Goal: Participate in discussion: Engage in conversation with other users on a specific topic

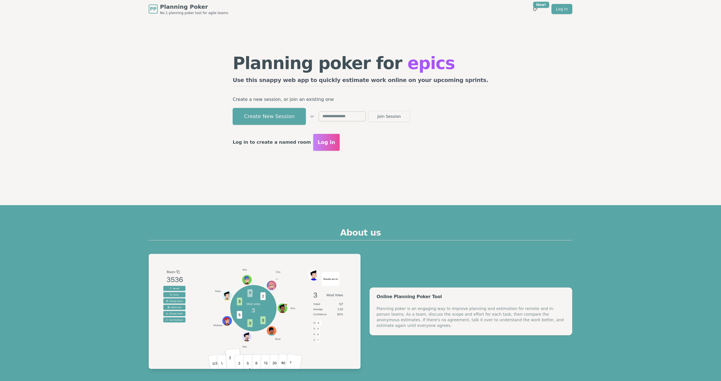
click at [452, 187] on div "Planning poker for epics Use this snappy web app to quickly estimate work onlin…" at bounding box center [360, 102] width 267 height 169
click at [366, 117] on input "text" at bounding box center [341, 116] width 47 height 10
type input "****"
click at [410, 121] on button "Join Session" at bounding box center [389, 116] width 42 height 11
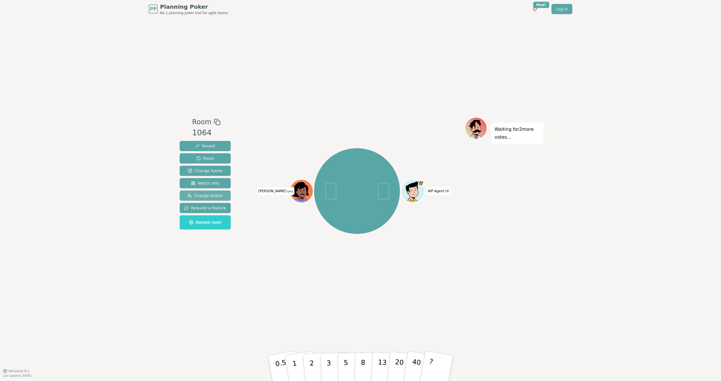
click at [212, 195] on span "Change Avatar" at bounding box center [205, 196] width 36 height 6
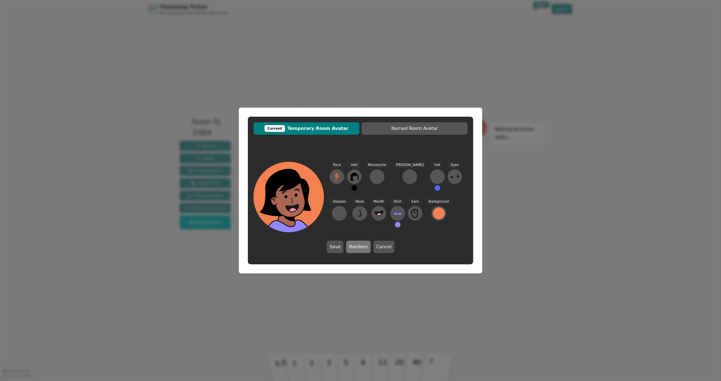
click at [362, 245] on button "Random" at bounding box center [358, 246] width 24 height 12
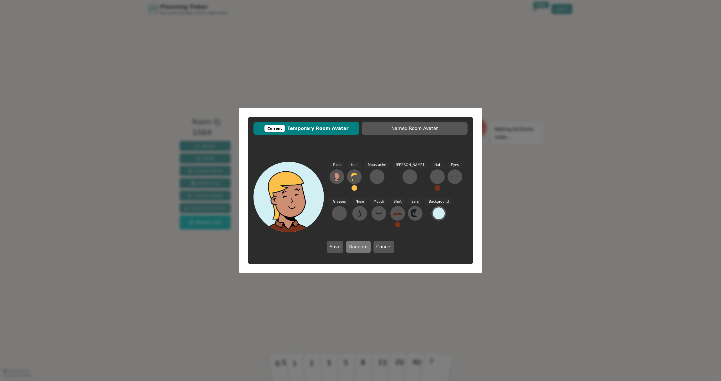
click at [362, 245] on button "Random" at bounding box center [358, 246] width 24 height 12
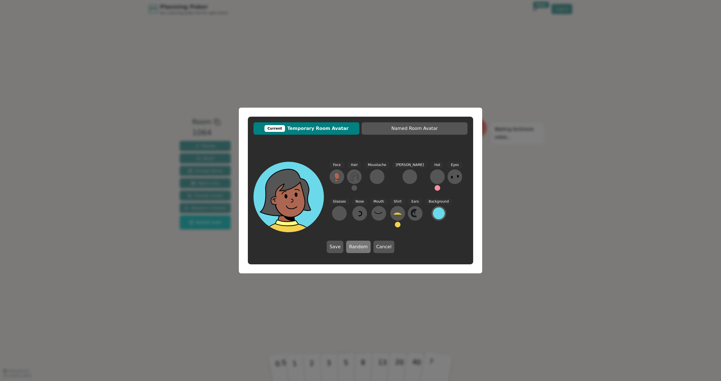
click at [362, 245] on button "Random" at bounding box center [358, 246] width 24 height 12
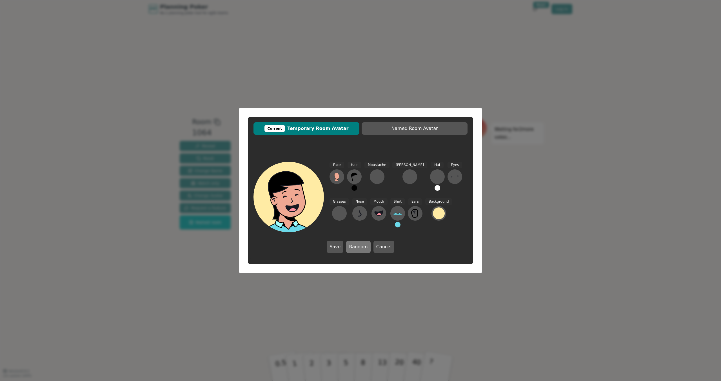
click at [362, 245] on button "Random" at bounding box center [358, 246] width 24 height 12
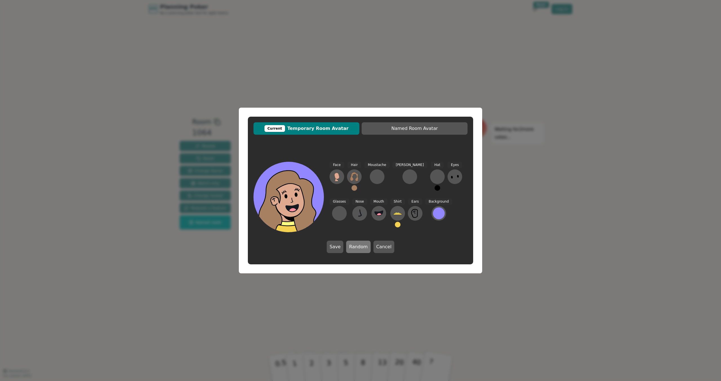
click at [362, 245] on button "Random" at bounding box center [358, 246] width 24 height 12
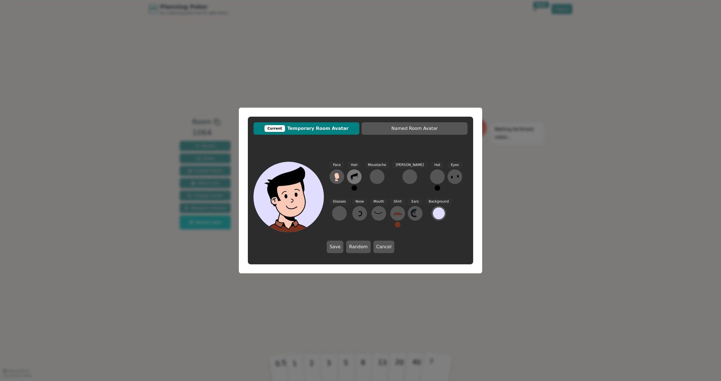
click at [359, 176] on button at bounding box center [354, 176] width 15 height 15
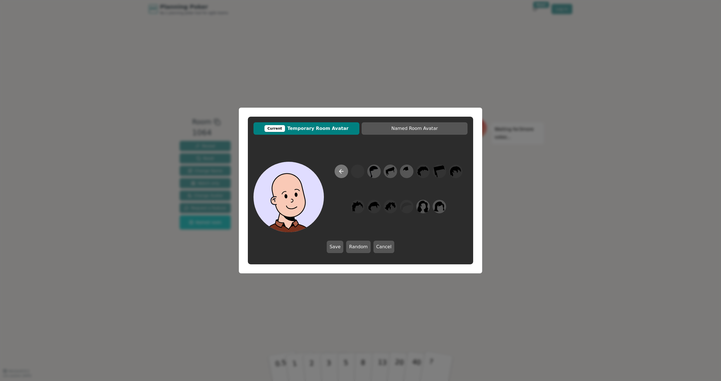
click at [343, 174] on icon at bounding box center [341, 171] width 7 height 7
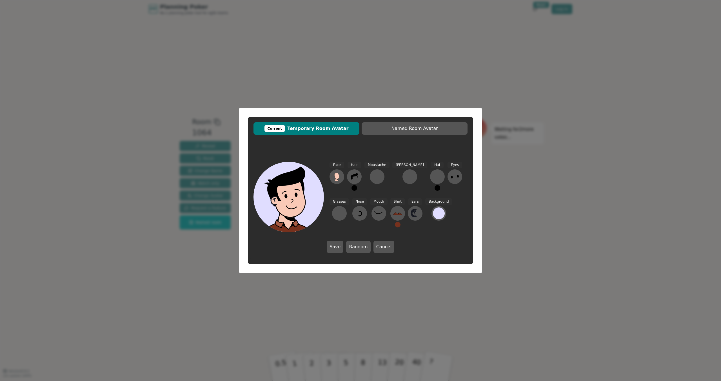
click at [355, 188] on button at bounding box center [354, 188] width 6 height 6
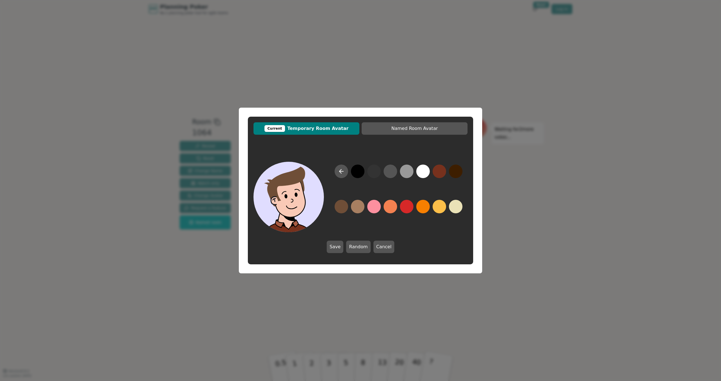
click at [344, 208] on button at bounding box center [341, 207] width 14 height 14
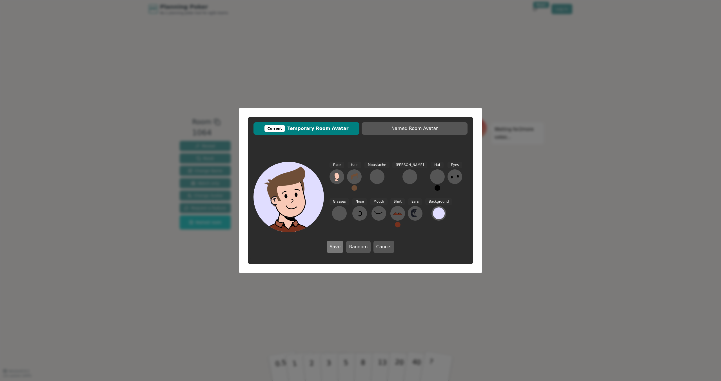
click at [333, 248] on button "Save" at bounding box center [335, 246] width 17 height 12
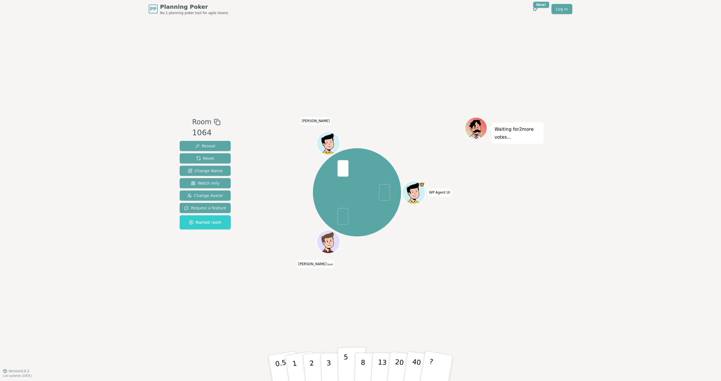
click at [351, 363] on button "5" at bounding box center [352, 368] width 29 height 43
